Goal: Find specific page/section: Find specific page/section

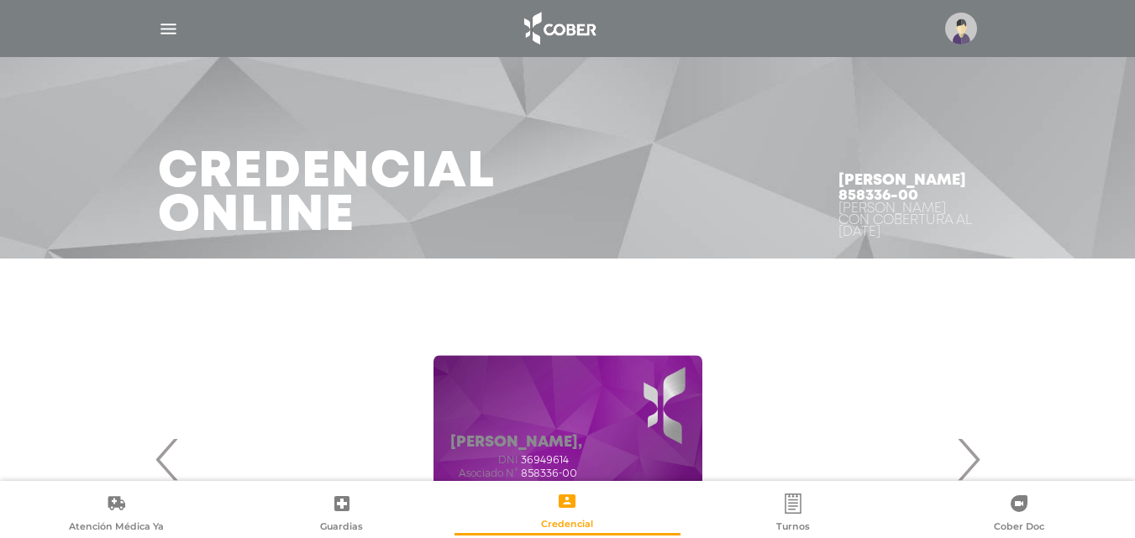
click at [167, 32] on img "button" at bounding box center [168, 28] width 21 height 21
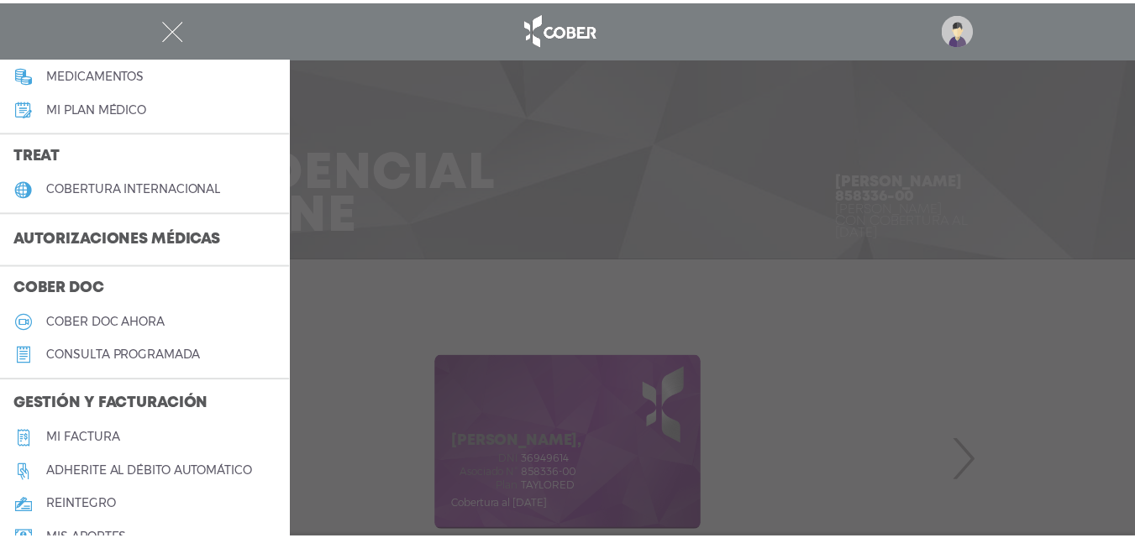
scroll to position [420, 0]
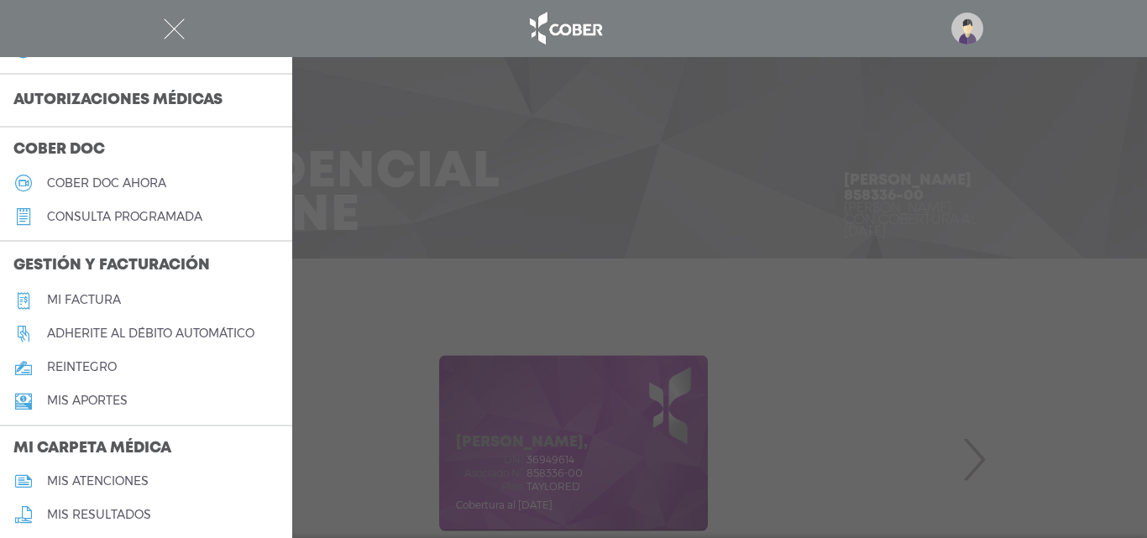
click at [74, 303] on h5 "Mi factura" at bounding box center [84, 300] width 74 height 14
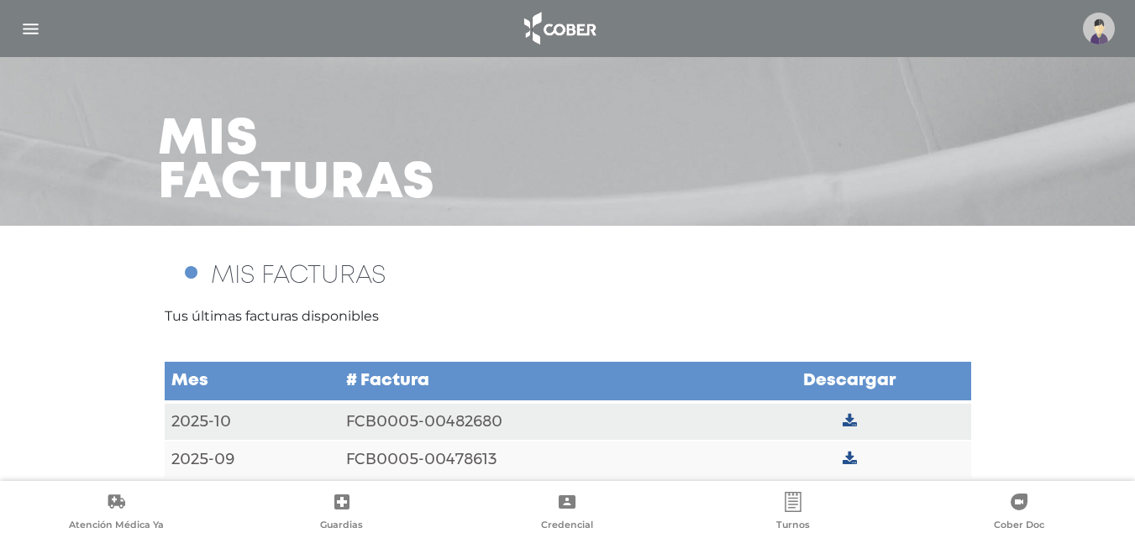
scroll to position [51, 0]
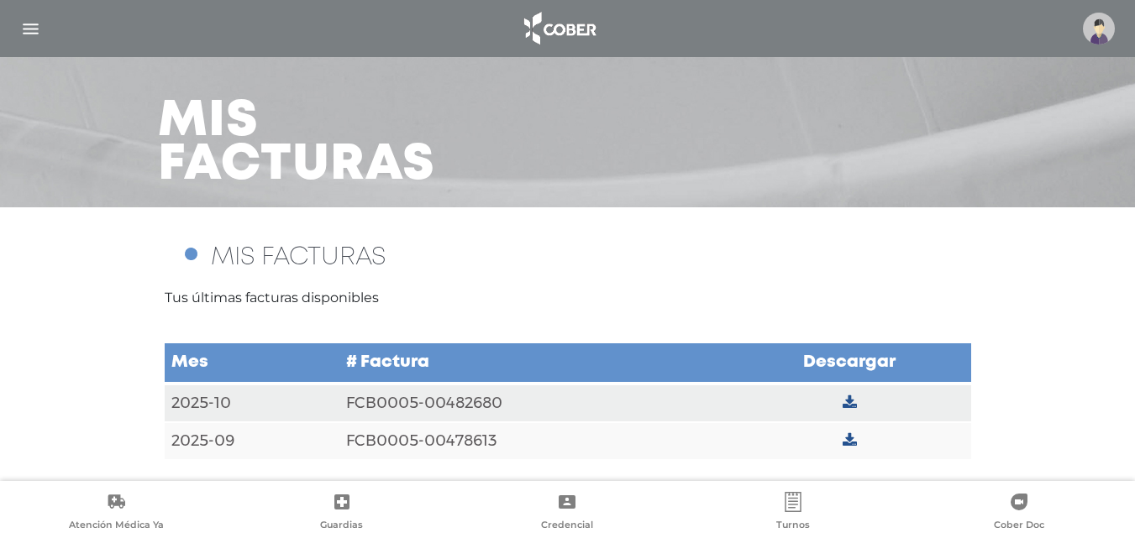
click at [848, 394] on link at bounding box center [850, 403] width 14 height 18
click at [858, 438] on td at bounding box center [849, 442] width 243 height 38
click at [850, 448] on icon at bounding box center [850, 440] width 14 height 15
